Goal: Task Accomplishment & Management: Complete application form

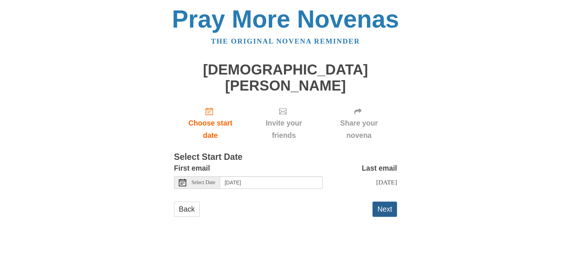
click at [380, 204] on button "Next" at bounding box center [385, 208] width 25 height 15
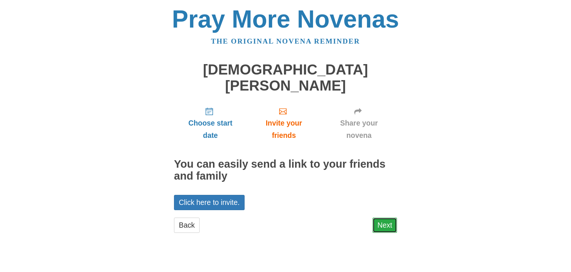
click at [385, 217] on link "Next" at bounding box center [385, 224] width 25 height 15
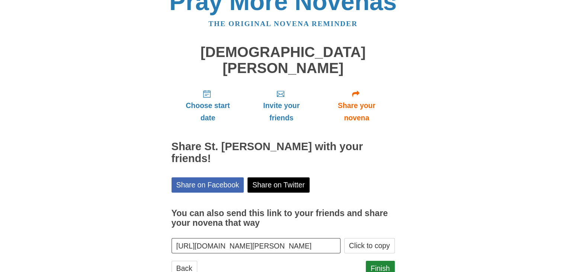
scroll to position [27, 0]
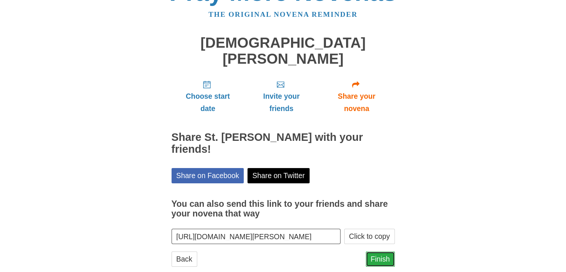
click at [382, 251] on link "Finish" at bounding box center [380, 258] width 29 height 15
